Goal: Task Accomplishment & Management: Complete application form

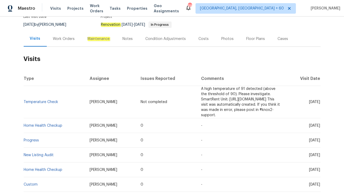
scroll to position [49, 0]
click at [63, 38] on div "Work Orders" at bounding box center [64, 38] width 22 height 5
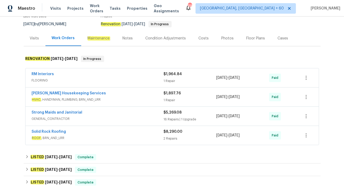
click at [122, 98] on span "HVAC , HANDYMAN, PLUMBING, BRN_AND_LRR" at bounding box center [98, 99] width 132 height 5
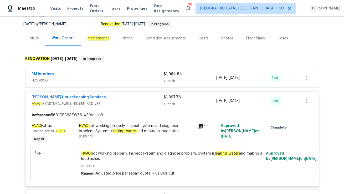
click at [80, 76] on div "RM Interiors" at bounding box center [98, 74] width 132 height 6
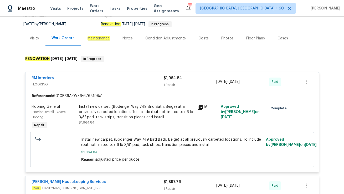
click at [29, 35] on div "Visits" at bounding box center [35, 37] width 22 height 15
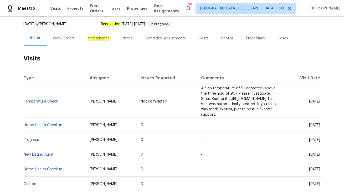
click at [61, 40] on div "Work Orders" at bounding box center [64, 38] width 22 height 5
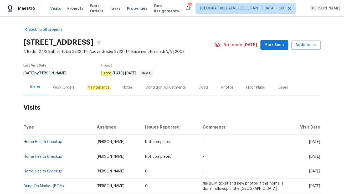
click at [53, 85] on div "Work Orders" at bounding box center [64, 87] width 22 height 5
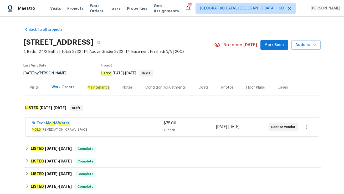
click at [95, 123] on div "NuTech Mold & Water" at bounding box center [97, 123] width 131 height 6
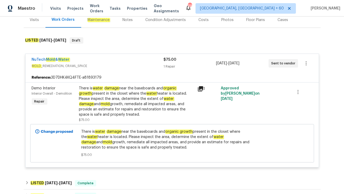
scroll to position [69, 0]
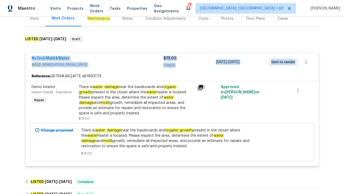
drag, startPoint x: 29, startPoint y: 58, endPoint x: 284, endPoint y: 71, distance: 254.9
click at [284, 71] on div "NuTech Mold & Water MOLD _REMEDIATION, CRAWL_SPACE $75.00 1 Repair 8/22/2025 - …" at bounding box center [171, 61] width 293 height 19
copy div "NuTech Mold & Water MOLD _REMEDIATION, CRAWL_SPACE $75.00 1 Repair 8/22/2025 - …"
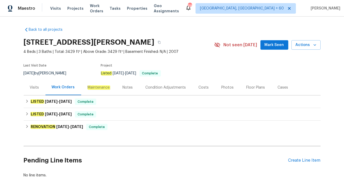
click at [39, 87] on div "Visits" at bounding box center [34, 87] width 9 height 5
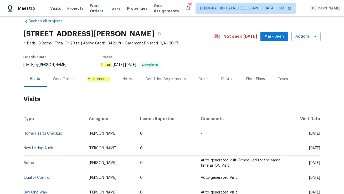
scroll to position [10, 0]
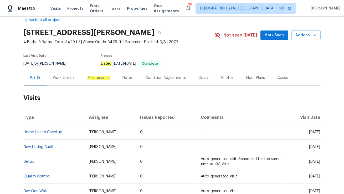
click at [62, 80] on div "Work Orders" at bounding box center [64, 77] width 34 height 15
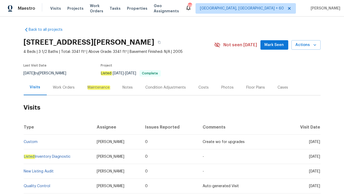
scroll to position [38, 0]
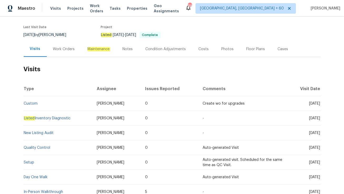
click at [66, 52] on div "Work Orders" at bounding box center [64, 48] width 34 height 15
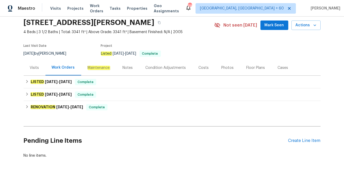
scroll to position [19, 0]
click at [36, 69] on div "Visits" at bounding box center [34, 67] width 9 height 5
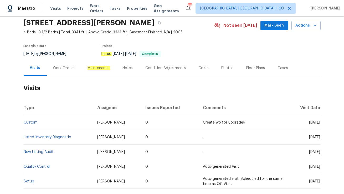
scroll to position [38, 0]
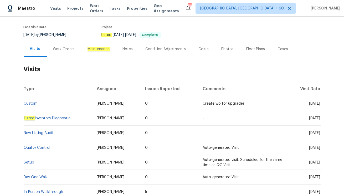
click at [64, 50] on div "Work Orders" at bounding box center [64, 48] width 22 height 5
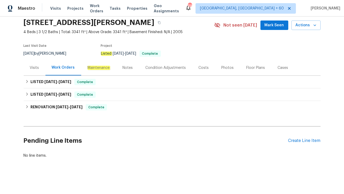
scroll to position [19, 0]
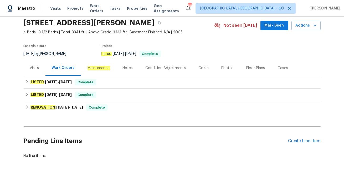
click at [36, 71] on div "Visits" at bounding box center [35, 67] width 22 height 15
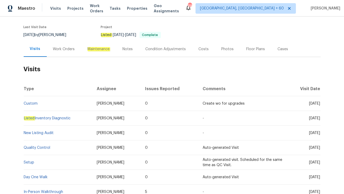
click at [65, 46] on div "Work Orders" at bounding box center [64, 48] width 34 height 15
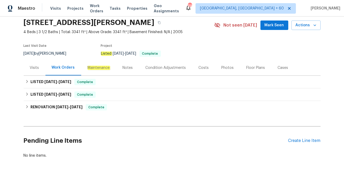
scroll to position [19, 0]
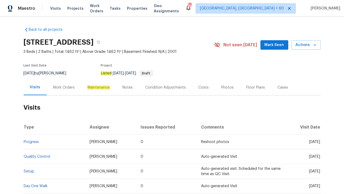
scroll to position [50, 0]
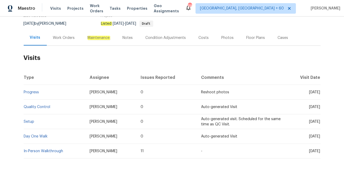
click at [56, 40] on div "Work Orders" at bounding box center [64, 37] width 34 height 15
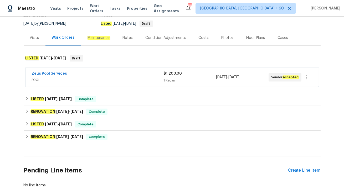
click at [70, 73] on div "Zeus Pool Services" at bounding box center [97, 74] width 131 height 6
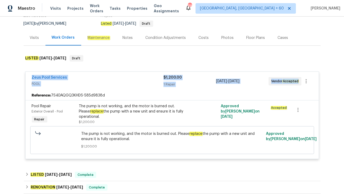
drag, startPoint x: 28, startPoint y: 75, endPoint x: 299, endPoint y: 83, distance: 270.7
click at [299, 83] on div "Zeus Pool Services POOL $1,200.00 1 Repair 8/21/2025 - 8/25/2025 Vendor Accepted" at bounding box center [171, 81] width 293 height 19
copy div "Zeus Pool Services POOL $1,200.00 1 Repair 8/21/2025 - 8/25/2025 Vendor Accepted"
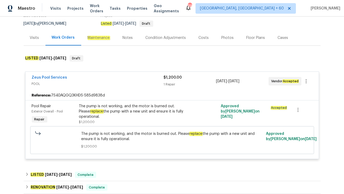
click at [31, 38] on div "Visits" at bounding box center [34, 37] width 9 height 5
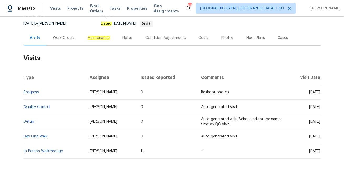
click at [56, 37] on div "Work Orders" at bounding box center [64, 37] width 22 height 5
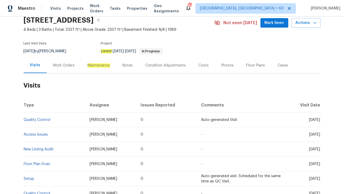
scroll to position [22, 0]
click at [56, 64] on div "Work Orders" at bounding box center [64, 64] width 22 height 5
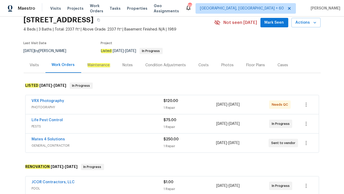
click at [80, 145] on span "GENERAL_CONTRACTOR" at bounding box center [97, 145] width 131 height 5
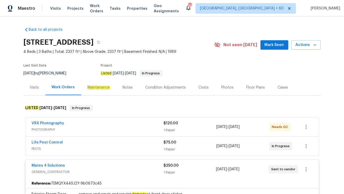
click at [71, 143] on div "Life Pest Control" at bounding box center [98, 143] width 132 height 6
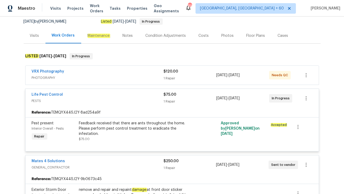
scroll to position [33, 0]
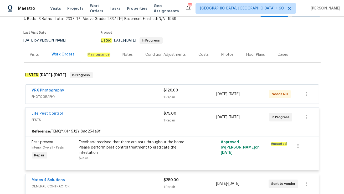
click at [37, 54] on div "Visits" at bounding box center [34, 54] width 9 height 5
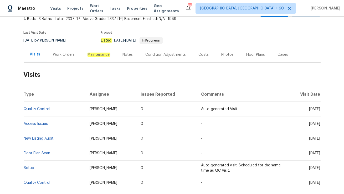
click at [65, 52] on div "Work Orders" at bounding box center [64, 54] width 22 height 5
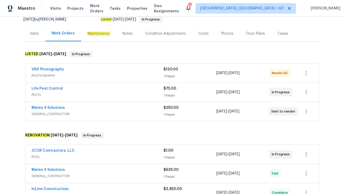
scroll to position [60, 0]
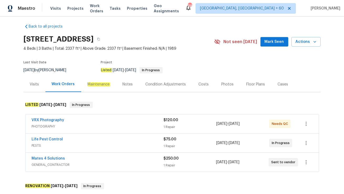
click at [278, 82] on div "Cases" at bounding box center [282, 84] width 10 height 5
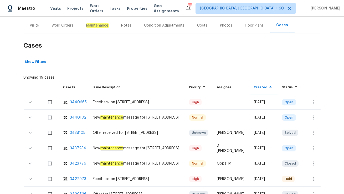
scroll to position [79, 0]
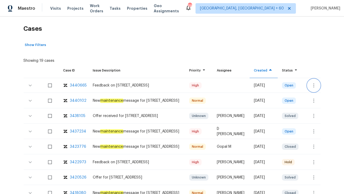
click at [317, 86] on button "button" at bounding box center [313, 85] width 13 height 13
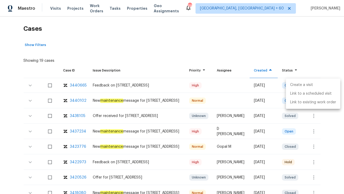
click at [304, 82] on li "Create a visit" at bounding box center [313, 85] width 54 height 9
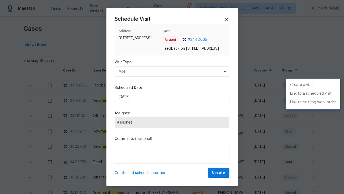
click at [127, 73] on div at bounding box center [172, 97] width 344 height 194
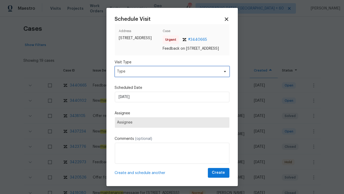
click at [127, 74] on span "Type" at bounding box center [168, 71] width 102 height 5
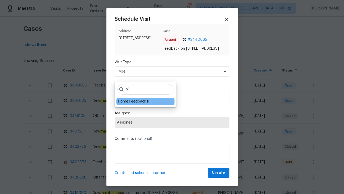
type input "p1"
click at [125, 102] on div "Home Feedback P1" at bounding box center [134, 101] width 33 height 5
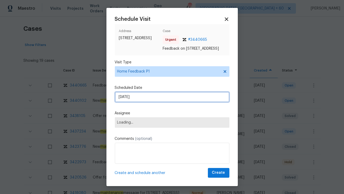
click at [126, 99] on input "[DATE]" at bounding box center [172, 97] width 114 height 10
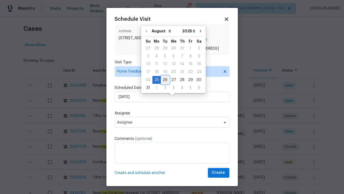
click at [166, 77] on div "26" at bounding box center [165, 79] width 8 height 7
type input "26/08/2025"
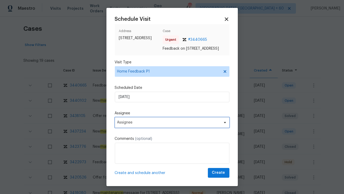
click at [133, 124] on span "Assignee" at bounding box center [168, 122] width 103 height 4
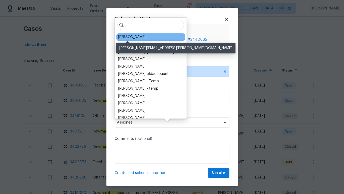
click at [128, 38] on div "Jeff Aniello" at bounding box center [132, 36] width 28 height 5
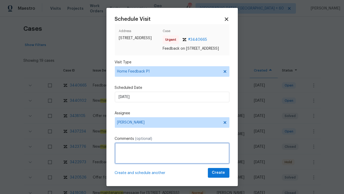
click at [138, 161] on textarea at bounding box center [172, 153] width 114 height 21
paste textarea "the main house was able to access, but there are two bedrooms on the other side…"
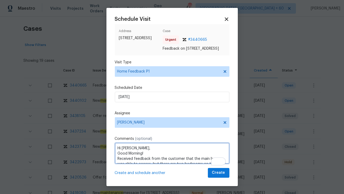
scroll to position [29, 0]
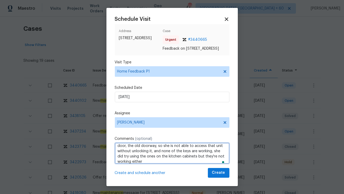
drag, startPoint x: 205, startPoint y: 156, endPoint x: 198, endPoint y: 156, distance: 6.8
click at [198, 156] on textarea "Hi Jeff, Good Morning! Received feedback from the customer that the main house …" at bounding box center [172, 153] width 114 height 21
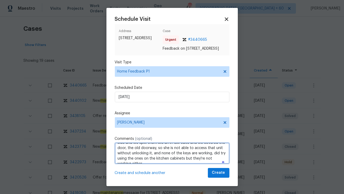
scroll to position [5, 0]
click at [227, 156] on textarea "Hi Jeff, Good Morning! Received feedback from the customer that the main house …" at bounding box center [172, 153] width 114 height 21
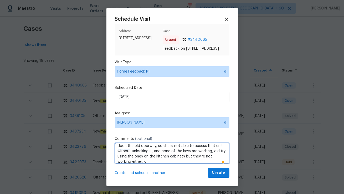
scroll to position [29, 0]
type textarea "Hi Jeff, Good Morning! Received feedback from the customer that the main house …"
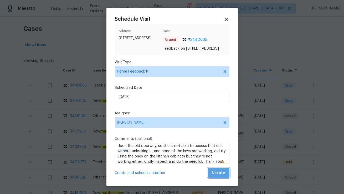
click at [219, 174] on span "Create" at bounding box center [218, 172] width 13 height 7
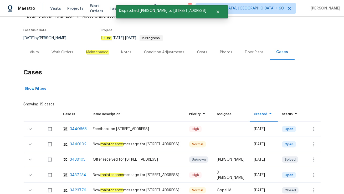
scroll to position [0, 0]
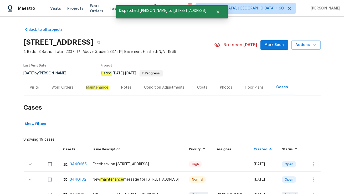
click at [35, 88] on div "Visits" at bounding box center [34, 87] width 9 height 5
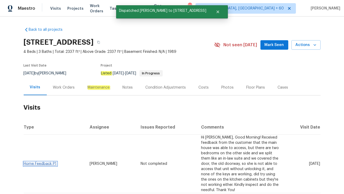
click at [38, 162] on link "Home Feedback P1" at bounding box center [40, 164] width 33 height 4
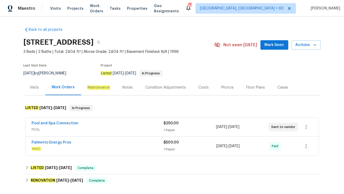
scroll to position [19, 0]
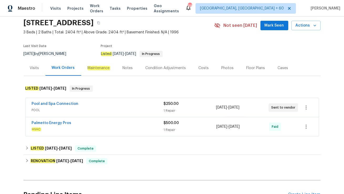
click at [100, 106] on div "Pool and Spa Connection" at bounding box center [97, 104] width 131 height 6
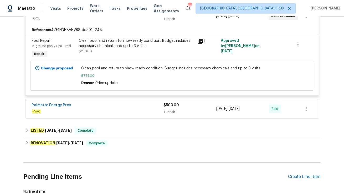
scroll to position [115, 0]
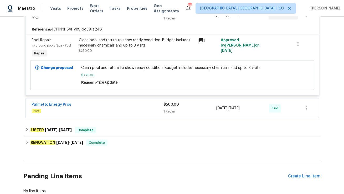
click at [101, 109] on span "HVAC" at bounding box center [98, 110] width 132 height 5
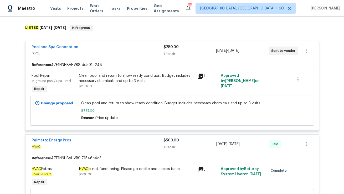
scroll to position [69, 0]
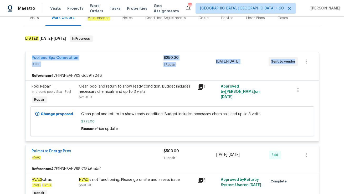
drag, startPoint x: 29, startPoint y: 54, endPoint x: 298, endPoint y: 63, distance: 269.2
click at [298, 63] on div "Pool and Spa Connection POOL $250.00 1 Repair 6/25/2025 - 6/30/2025 Sent to ven…" at bounding box center [171, 61] width 293 height 19
copy div "Pool and Spa Connection POOL $250.00 1 Repair 6/25/2025 - 6/30/2025 Sent to ven…"
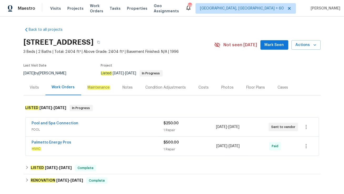
scroll to position [40, 0]
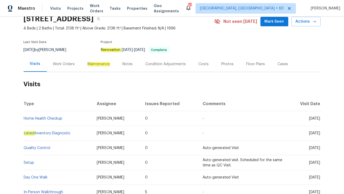
scroll to position [26, 0]
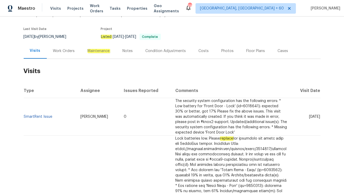
scroll to position [37, 0]
click at [60, 52] on div "Work Orders" at bounding box center [64, 50] width 22 height 5
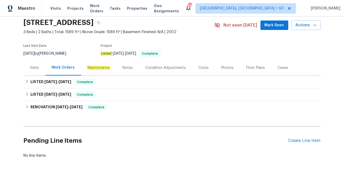
scroll to position [19, 0]
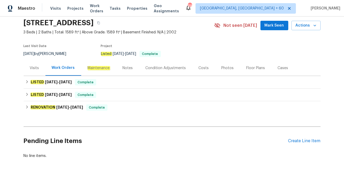
click at [33, 68] on div "Visits" at bounding box center [34, 67] width 9 height 5
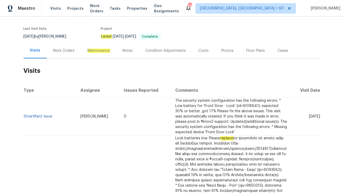
click at [67, 53] on div "Work Orders" at bounding box center [64, 50] width 22 height 5
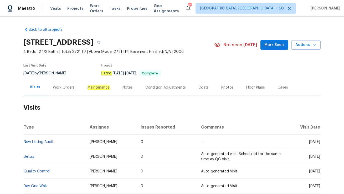
scroll to position [50, 0]
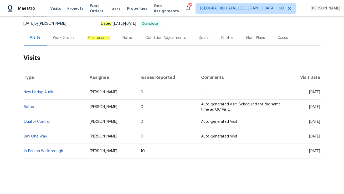
click at [64, 43] on div "Work Orders" at bounding box center [64, 37] width 34 height 15
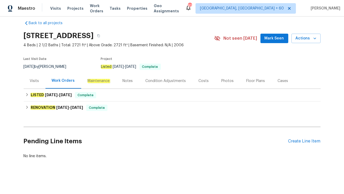
click at [34, 80] on div "Visits" at bounding box center [34, 80] width 9 height 5
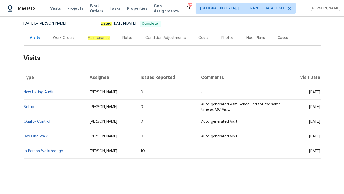
click at [60, 38] on div "Work Orders" at bounding box center [64, 37] width 22 height 5
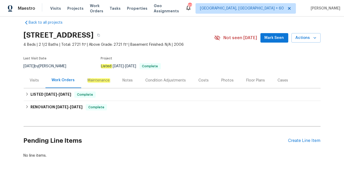
scroll to position [7, 0]
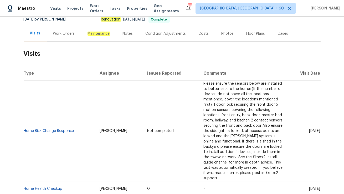
scroll to position [54, 0]
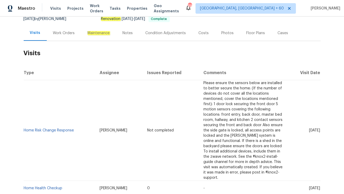
click at [73, 39] on div "Work Orders" at bounding box center [64, 32] width 34 height 15
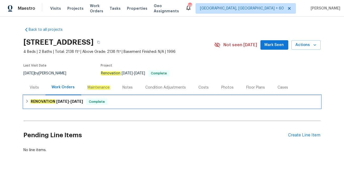
click at [101, 102] on span "Complete" at bounding box center [97, 101] width 20 height 5
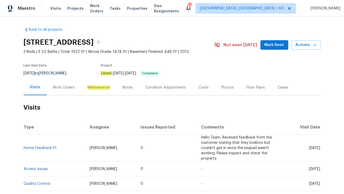
click at [60, 87] on div "Work Orders" at bounding box center [64, 87] width 22 height 5
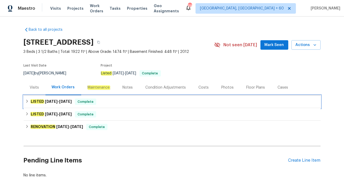
click at [84, 100] on span "Complete" at bounding box center [85, 101] width 20 height 5
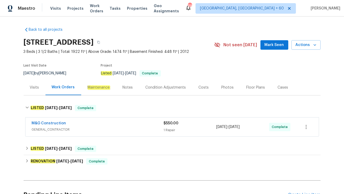
click at [82, 126] on div "M&G Construction" at bounding box center [98, 123] width 132 height 6
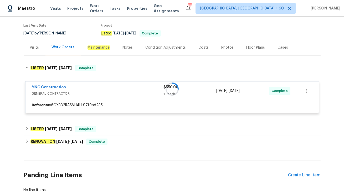
scroll to position [40, 0]
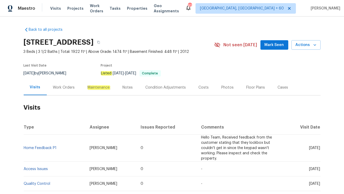
click at [60, 89] on div "Work Orders" at bounding box center [64, 87] width 22 height 5
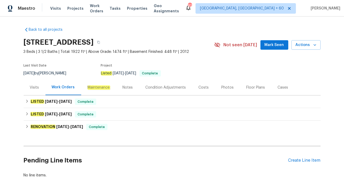
click at [282, 87] on div "Cases" at bounding box center [282, 87] width 10 height 5
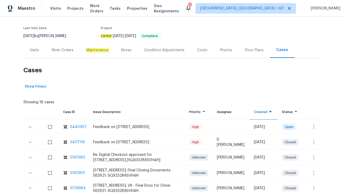
scroll to position [44, 0]
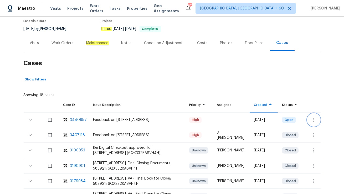
click at [314, 121] on icon "button" at bounding box center [313, 120] width 6 height 6
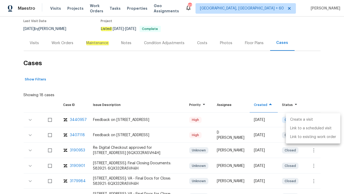
click at [309, 119] on li "Create a visit" at bounding box center [313, 119] width 54 height 9
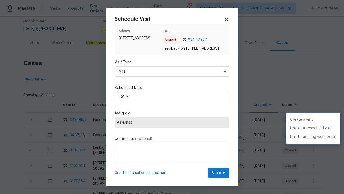
click at [146, 76] on div at bounding box center [172, 97] width 344 height 194
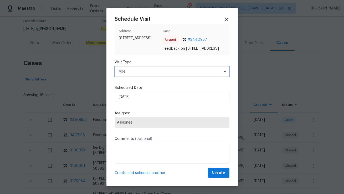
click at [146, 74] on span "Type" at bounding box center [168, 71] width 102 height 5
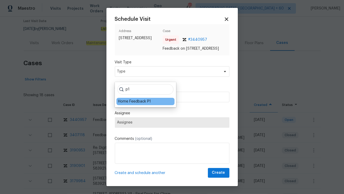
type input "p1"
click at [132, 102] on div "Home Feedback P1" at bounding box center [134, 101] width 33 height 5
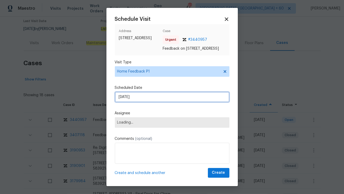
click at [132, 102] on input "25/08/2025" at bounding box center [172, 97] width 114 height 10
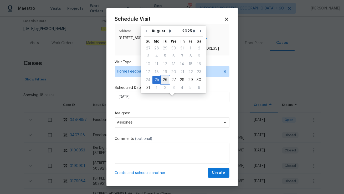
click at [164, 78] on div "26" at bounding box center [165, 79] width 8 height 7
type input "26/08/2025"
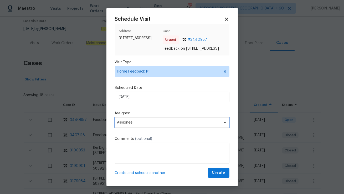
click at [135, 124] on span "Assignee" at bounding box center [168, 122] width 103 height 4
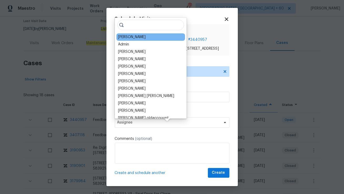
click at [130, 37] on div "[PERSON_NAME]" at bounding box center [132, 36] width 28 height 5
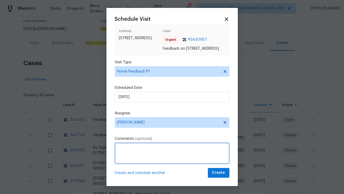
click at [134, 151] on textarea at bounding box center [172, 153] width 114 height 21
type textarea "h"
paste textarea "The key in the lockbox turned but would not open the door"
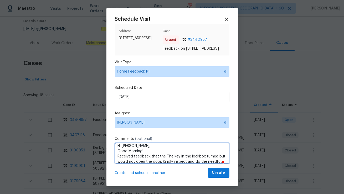
scroll to position [8, 0]
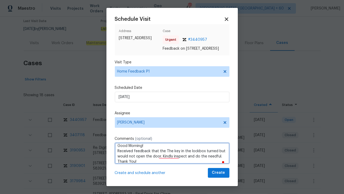
type textarea "Hi Anthony, Good Morning! Received feedback that the The key in the lockbox tur…"
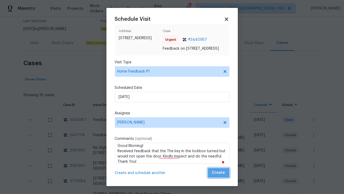
click at [221, 176] on span "Create" at bounding box center [218, 172] width 13 height 7
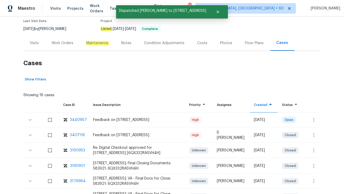
click at [34, 45] on div "Visits" at bounding box center [34, 42] width 9 height 5
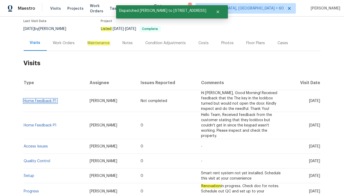
click at [42, 101] on link "Home Feedback P1" at bounding box center [40, 101] width 33 height 4
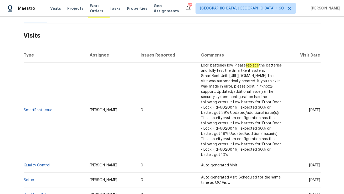
scroll to position [72, 0]
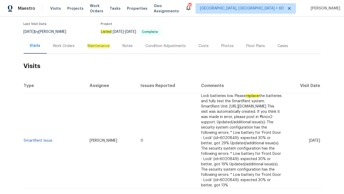
click at [60, 44] on div "Work Orders" at bounding box center [64, 45] width 22 height 5
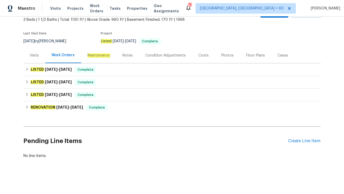
click at [34, 54] on div "Visits" at bounding box center [34, 55] width 9 height 5
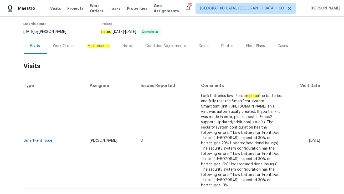
click at [64, 50] on div "Work Orders" at bounding box center [64, 45] width 34 height 15
